Goal: Task Accomplishment & Management: Complete application form

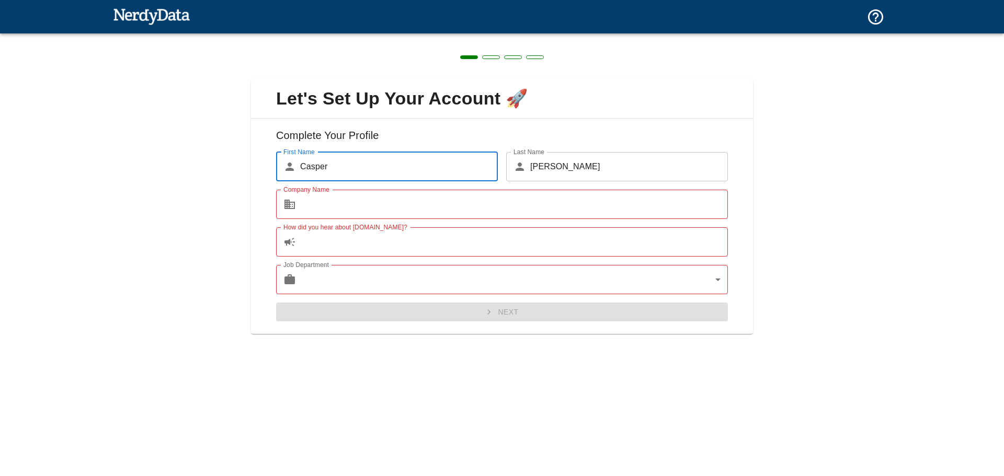
drag, startPoint x: 443, startPoint y: 55, endPoint x: 512, endPoint y: 56, distance: 69.0
click at [451, 55] on div at bounding box center [502, 56] width 1004 height 46
click at [514, 58] on span at bounding box center [513, 57] width 18 height 4
click at [553, 318] on div "Next" at bounding box center [498, 308] width 460 height 28
click at [153, 4] on div at bounding box center [151, 17] width 77 height 27
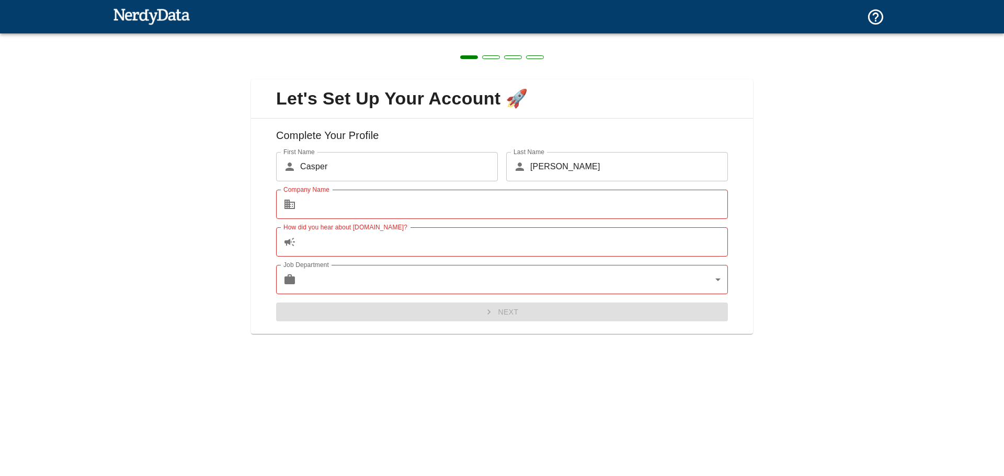
click at [148, 12] on img at bounding box center [151, 16] width 77 height 21
click at [146, 15] on img at bounding box center [151, 16] width 77 height 21
click at [145, 16] on img at bounding box center [151, 16] width 77 height 21
click at [516, 306] on div "Next" at bounding box center [498, 308] width 460 height 28
click at [407, 206] on input "Company Name" at bounding box center [514, 204] width 428 height 29
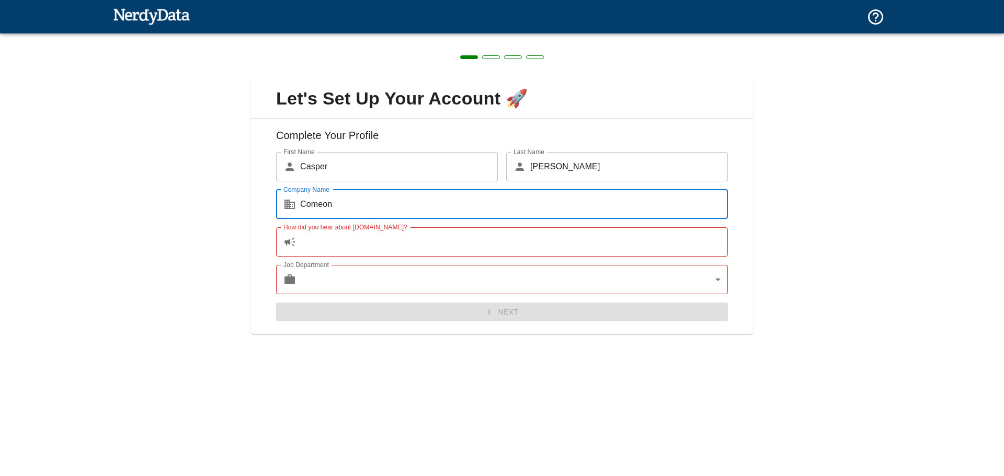
type input "Comeon"
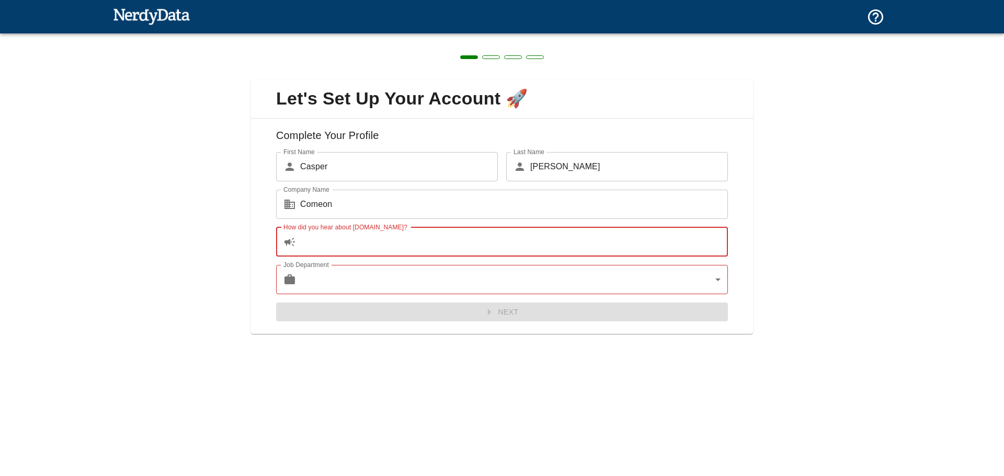
click at [386, 250] on input "How did you hear about [DOMAIN_NAME]?" at bounding box center [514, 241] width 428 height 29
type input "d"
type input "na"
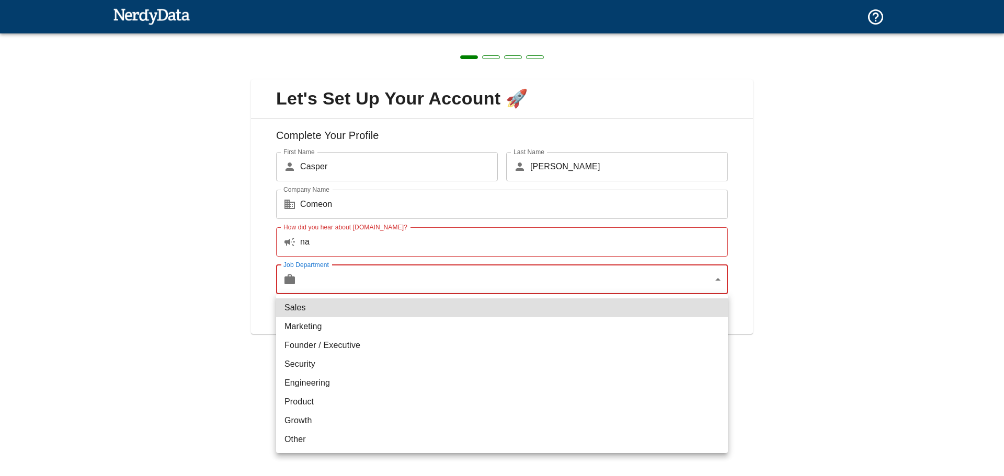
click at [534, 37] on body "Technologies Domains Pricing Products Create a Report Create a list of websites…" at bounding box center [502, 18] width 1004 height 37
click at [534, 281] on div at bounding box center [502, 238] width 1004 height 476
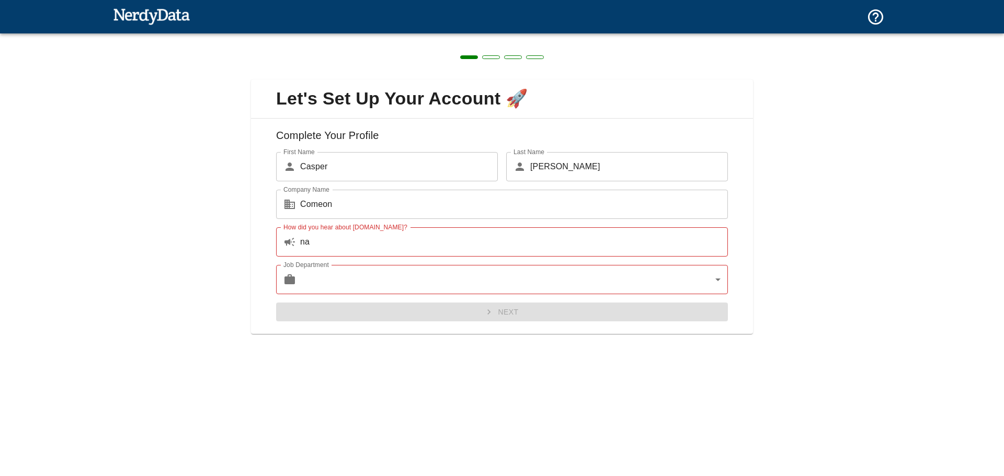
click at [158, 10] on img at bounding box center [151, 16] width 77 height 21
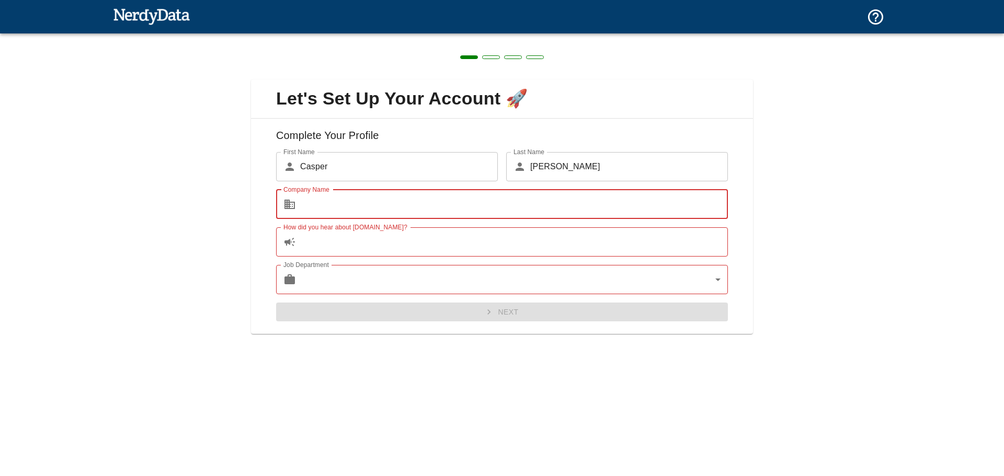
type input "Comeon"
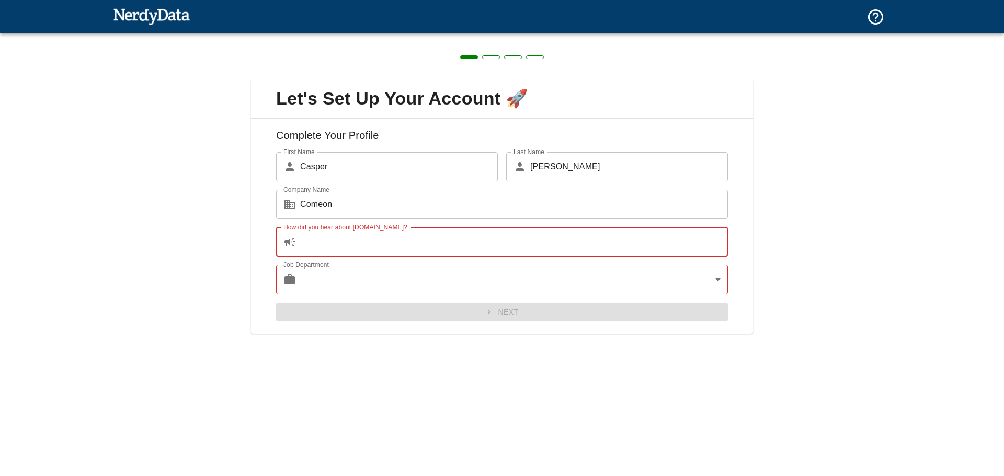
click at [402, 245] on input "How did you hear about [DOMAIN_NAME]?" at bounding box center [514, 241] width 428 height 29
type input "na"
click at [421, 37] on body "Technologies Domains Pricing Products Create a Report Create a list of websites…" at bounding box center [502, 18] width 1004 height 37
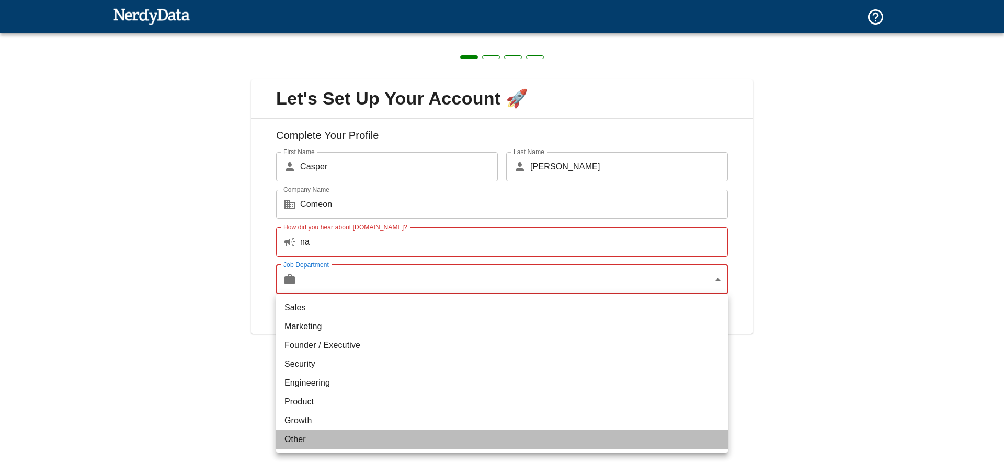
click at [378, 442] on li "Other" at bounding box center [502, 439] width 452 height 19
type input "other"
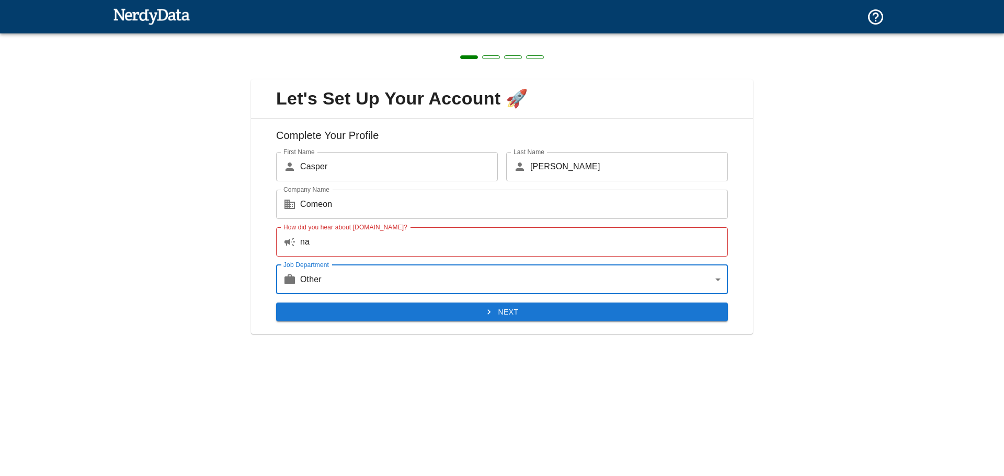
click at [516, 318] on button "Next" at bounding box center [502, 312] width 452 height 19
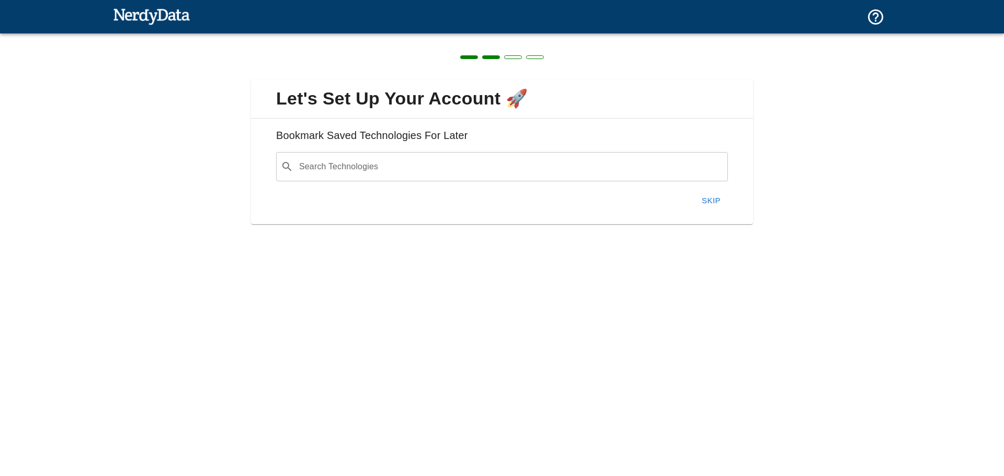
click at [715, 202] on button "Skip" at bounding box center [710, 201] width 33 height 22
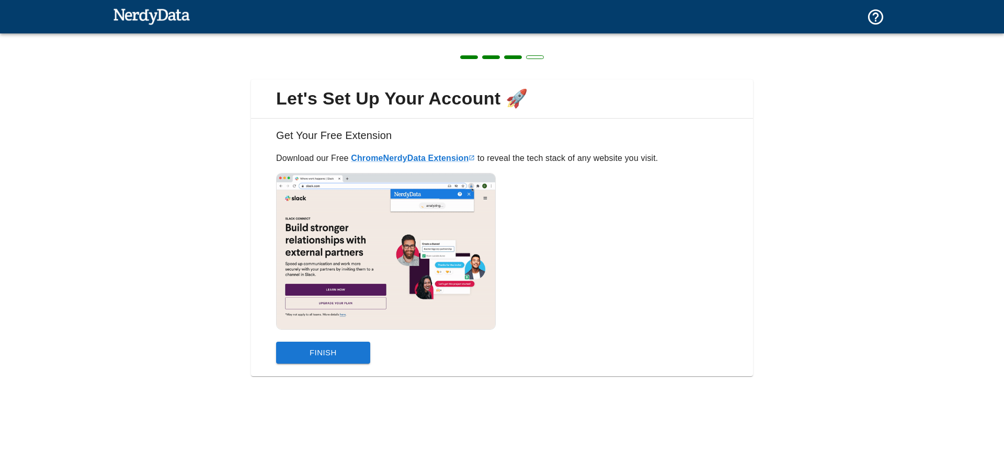
click at [332, 351] on button "Finish" at bounding box center [323, 353] width 94 height 22
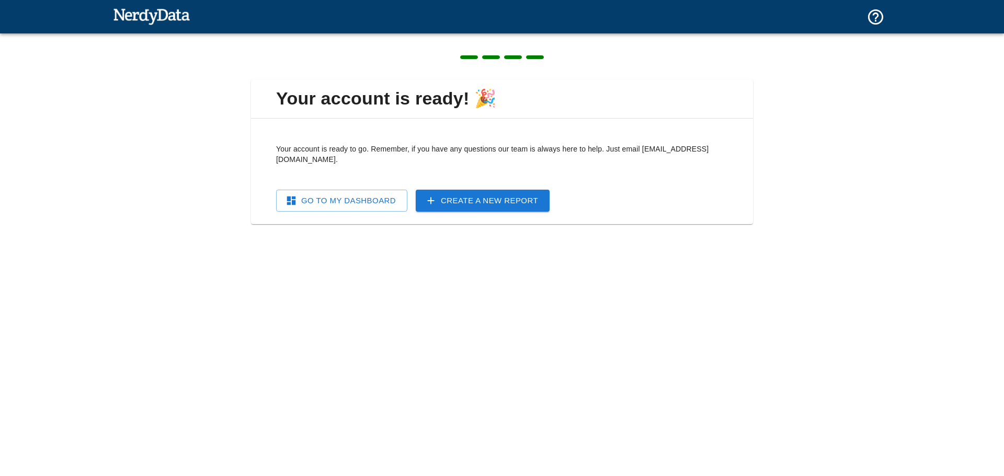
click at [338, 190] on link "Go To My Dashboard" at bounding box center [341, 201] width 131 height 22
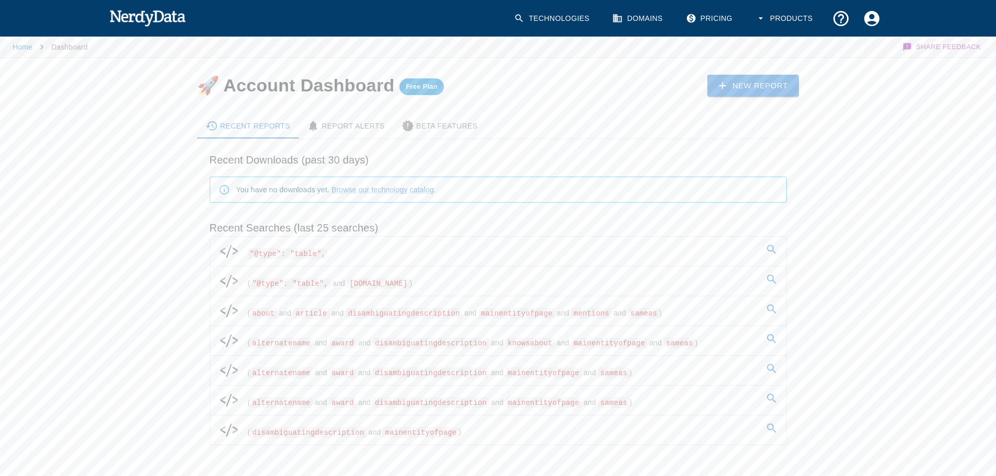
click at [62, 48] on p "Dashboard" at bounding box center [69, 47] width 37 height 10
click at [424, 87] on span "Free Plan" at bounding box center [421, 87] width 44 height 8
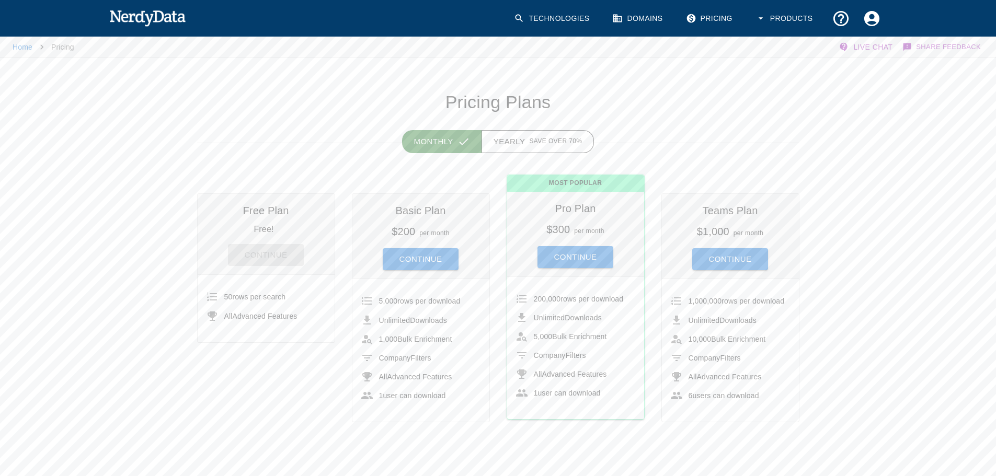
click at [304, 215] on h6 "Free Plan" at bounding box center [266, 210] width 120 height 17
click at [635, 22] on link "Domains" at bounding box center [638, 18] width 65 height 31
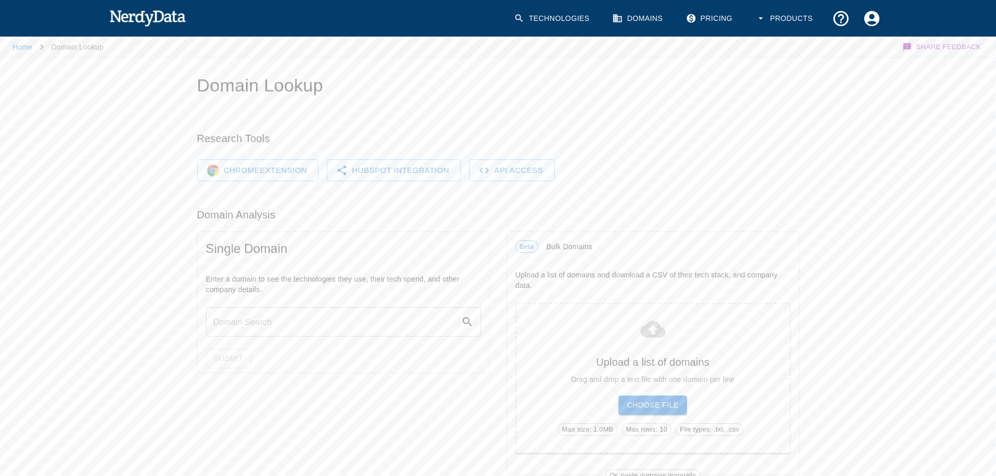
click at [587, 18] on link "Technologies" at bounding box center [553, 18] width 90 height 31
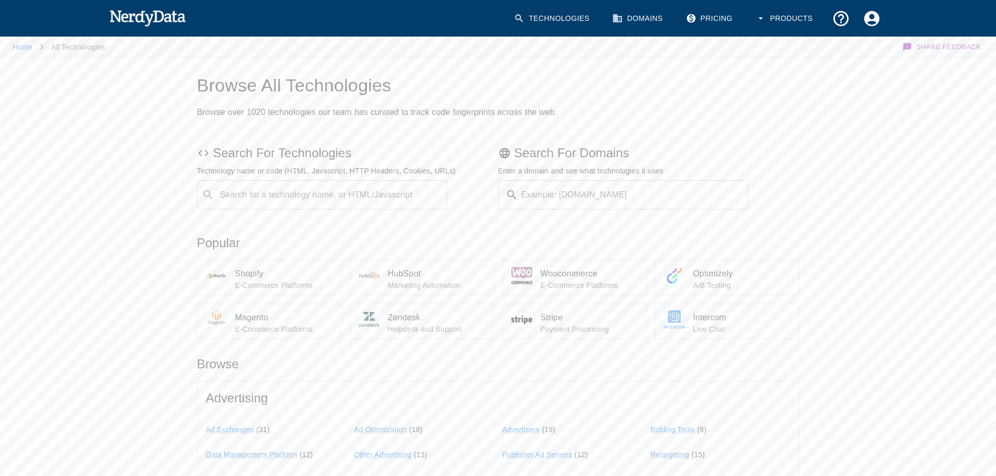
click at [306, 192] on div "Search for a technology name, or HTML/Javascript ​ Search for a technology name…" at bounding box center [322, 194] width 250 height 29
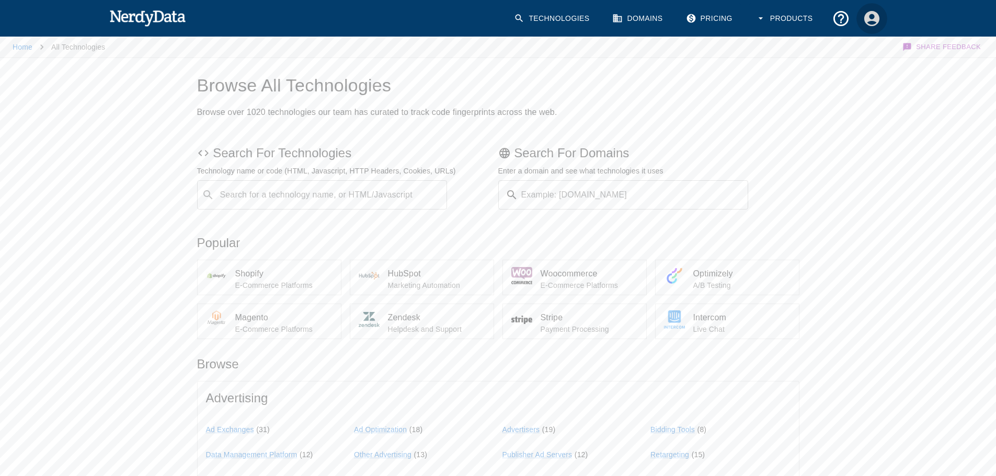
click at [865, 22] on icon "Account Settings" at bounding box center [871, 17] width 15 height 15
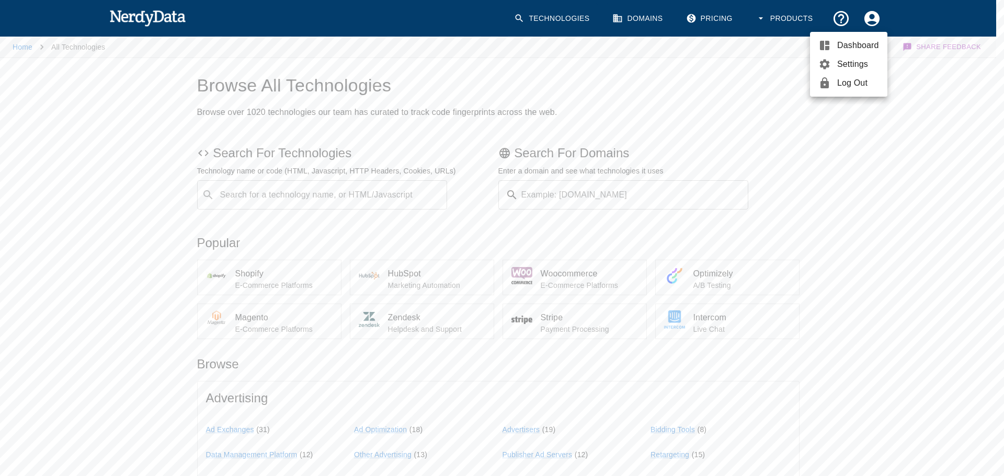
click at [853, 43] on span "Dashboard" at bounding box center [858, 45] width 42 height 13
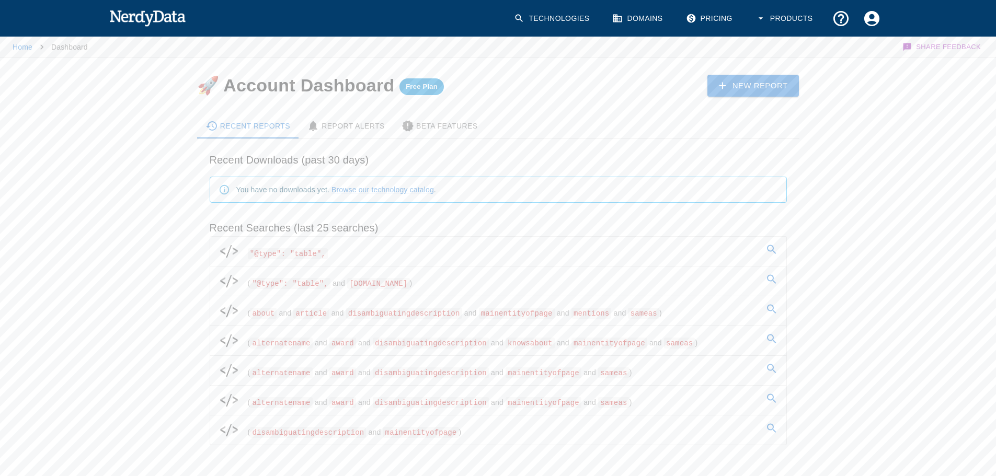
click at [306, 256] on span ""@type": "table"," at bounding box center [288, 253] width 81 height 11
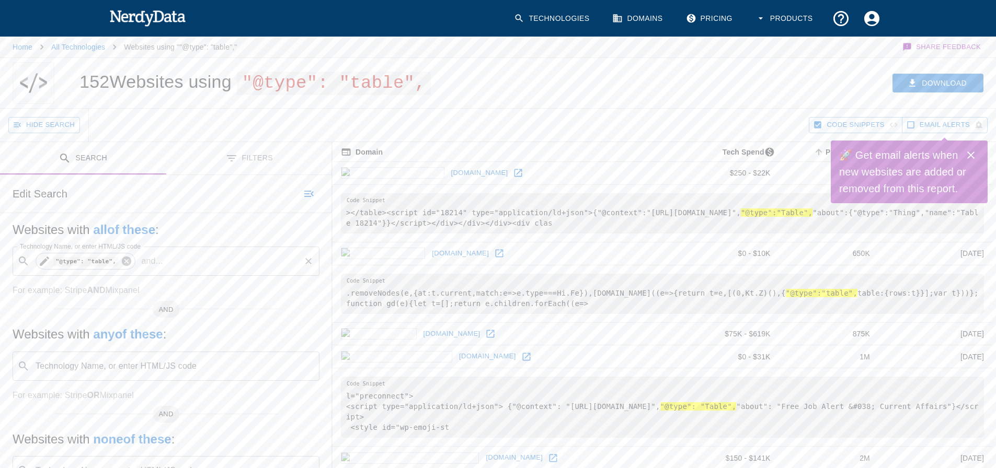
click at [122, 265] on icon at bounding box center [126, 261] width 9 height 9
click at [123, 258] on div "Technology Name, or enter HTML/JS code ​ Technology Name, or enter HTML/JS code" at bounding box center [166, 261] width 307 height 29
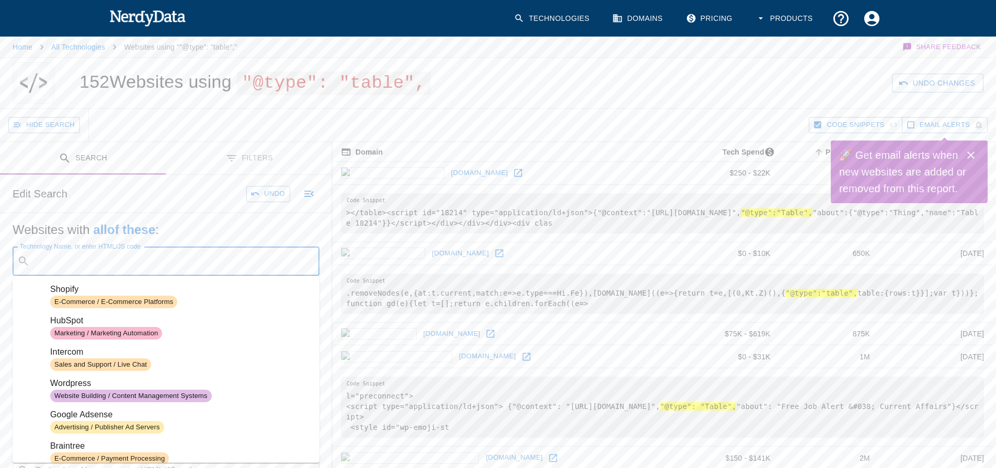
paste input "all|top|<table><tbody><th>"
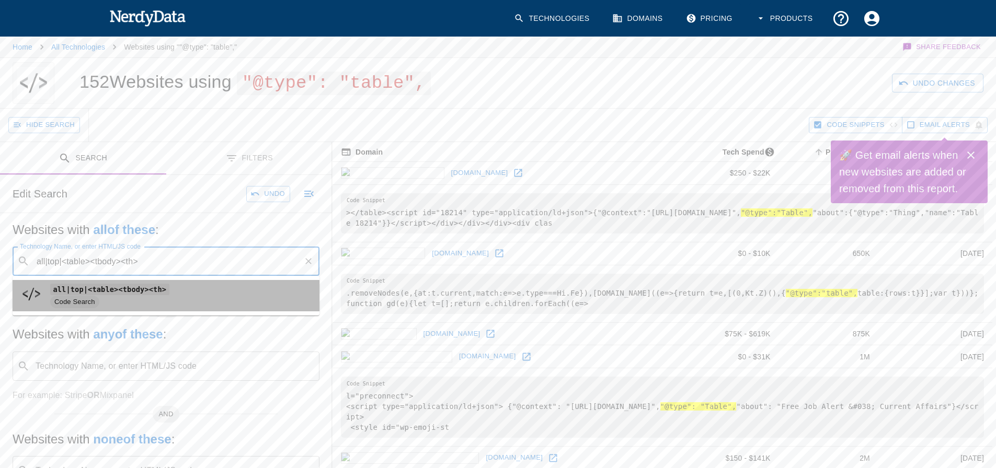
click at [129, 301] on span "Code Search" at bounding box center [180, 302] width 261 height 13
type input "all|top|<table><tbody><th>"
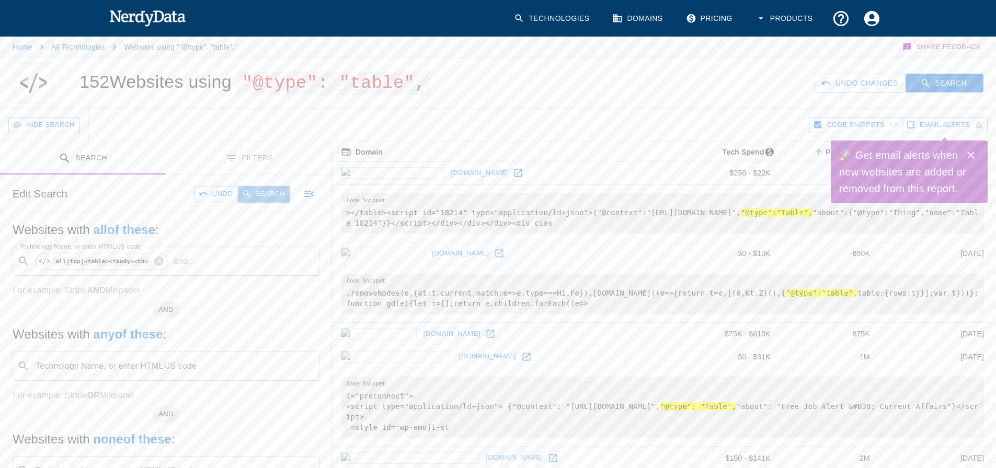
click at [283, 194] on button "Search" at bounding box center [264, 194] width 52 height 16
